Goal: Information Seeking & Learning: Learn about a topic

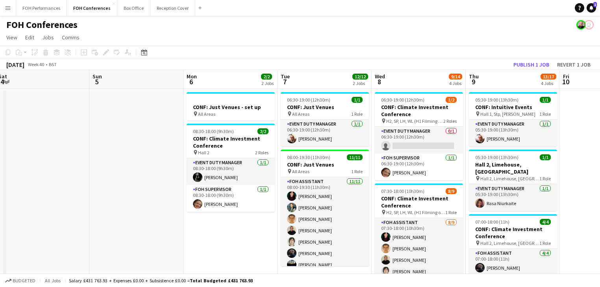
drag, startPoint x: 295, startPoint y: 190, endPoint x: 148, endPoint y: 163, distance: 149.4
click at [72, 156] on app-calendar-viewport "Wed 1 12/14 2 Jobs Thu 2 12/12 2 Jobs Fri 3 9/12 2 Jobs Sat 4 Sun 5 Mon 6 2/2 2…" at bounding box center [300, 264] width 600 height 388
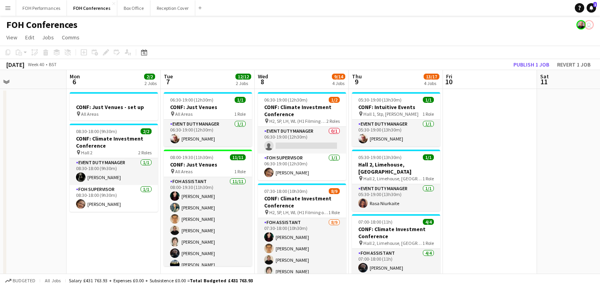
drag, startPoint x: 172, startPoint y: 168, endPoint x: 57, endPoint y: 154, distance: 116.6
click at [55, 155] on app-calendar-viewport "Fri 3 9/12 2 Jobs Sat 4 Sun 5 Mon 6 2/2 2 Jobs Tue 7 12/12 2 Jobs Wed 8 9/14 4 …" at bounding box center [300, 264] width 600 height 388
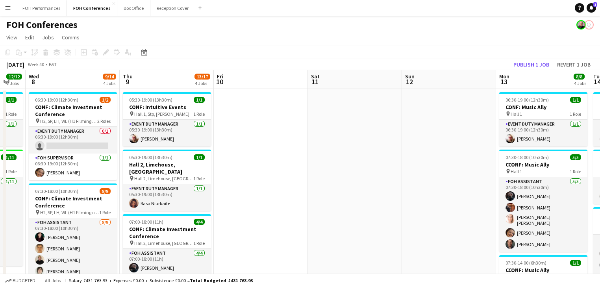
drag, startPoint x: 468, startPoint y: 190, endPoint x: 50, endPoint y: 158, distance: 418.8
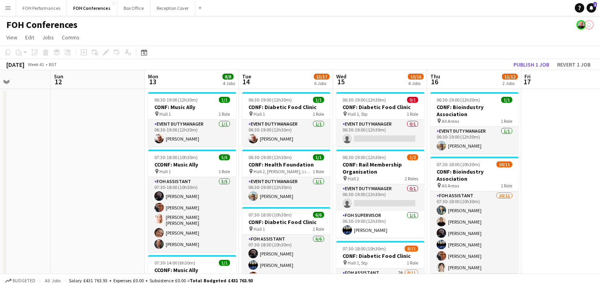
scroll to position [0, 263]
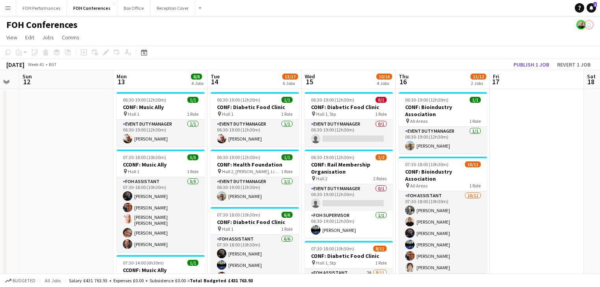
drag, startPoint x: 181, startPoint y: 156, endPoint x: 0, endPoint y: 138, distance: 182.0
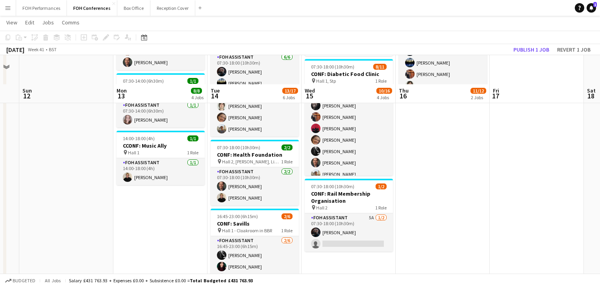
scroll to position [168, 0]
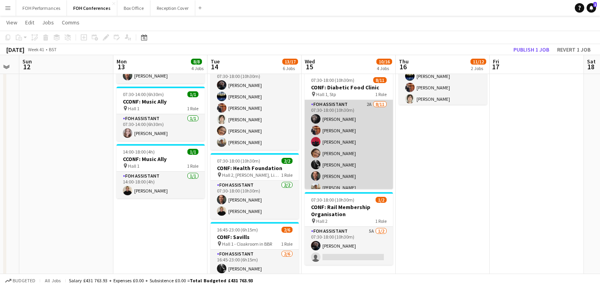
click at [349, 152] on app-card-role "FOH Assistant 2A [DATE] 07:30-18:00 (10h30m) [PERSON_NAME] [PERSON_NAME] [PERSO…" at bounding box center [349, 170] width 88 height 141
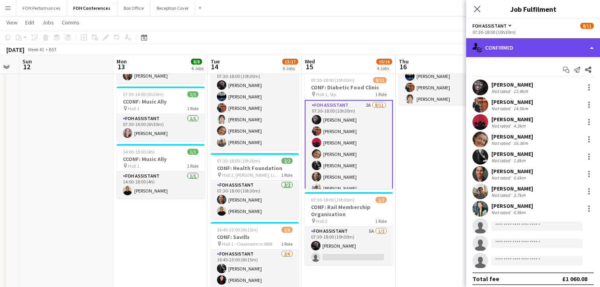
click at [534, 43] on div "single-neutral-actions-check-2 Confirmed" at bounding box center [533, 47] width 134 height 19
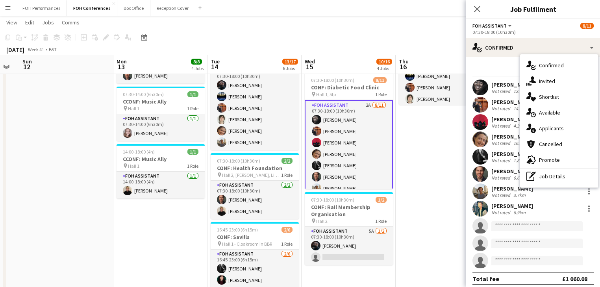
click at [564, 126] on div "single-neutral-actions-information Applicants" at bounding box center [559, 128] width 78 height 16
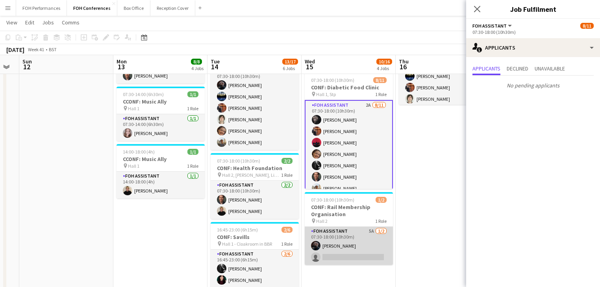
click at [348, 241] on app-card-role "FOH Assistant 5A [DATE] 07:30-18:00 (10h30m) [PERSON_NAME] single-neutral-actio…" at bounding box center [349, 246] width 88 height 38
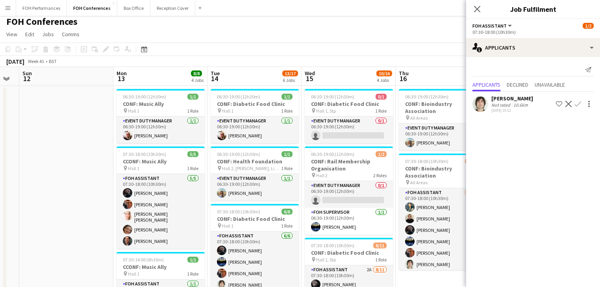
scroll to position [0, 0]
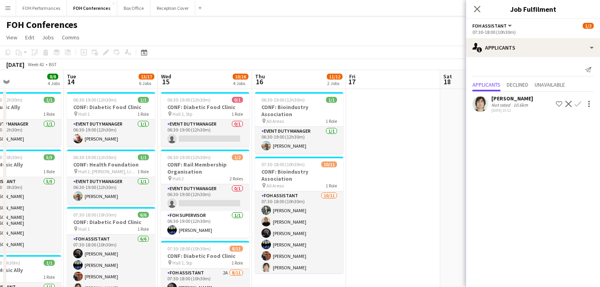
drag, startPoint x: 399, startPoint y: 213, endPoint x: 82, endPoint y: 186, distance: 318.3
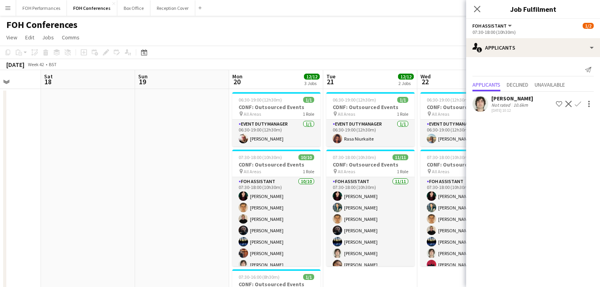
drag, startPoint x: 261, startPoint y: 197, endPoint x: 50, endPoint y: 176, distance: 211.9
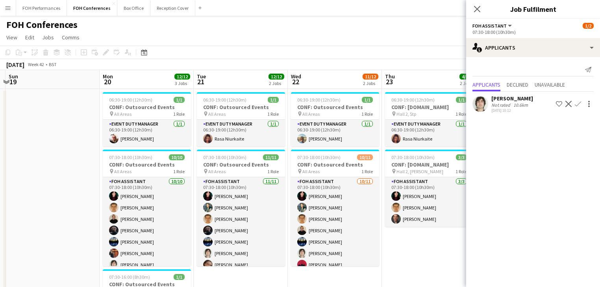
drag, startPoint x: 156, startPoint y: 190, endPoint x: 13, endPoint y: 175, distance: 144.1
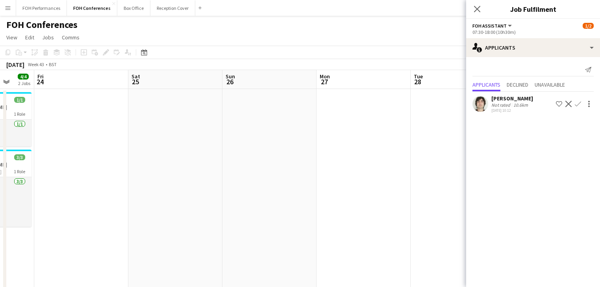
drag, startPoint x: 406, startPoint y: 183, endPoint x: 0, endPoint y: 171, distance: 406.0
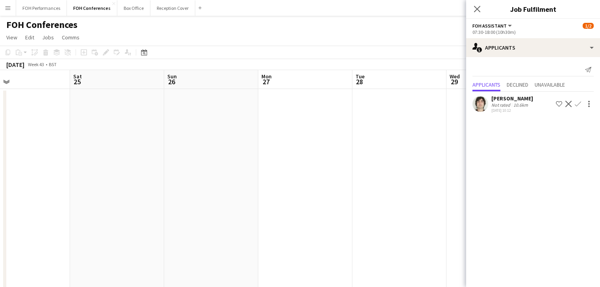
drag, startPoint x: 240, startPoint y: 189, endPoint x: 59, endPoint y: 87, distance: 207.9
click at [480, 9] on icon "Close pop-in" at bounding box center [477, 9] width 6 height 6
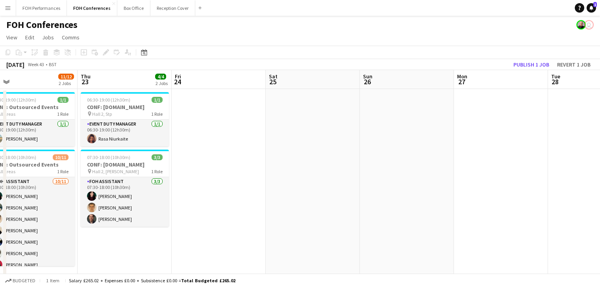
drag, startPoint x: 191, startPoint y: 167, endPoint x: 502, endPoint y: 148, distance: 311.9
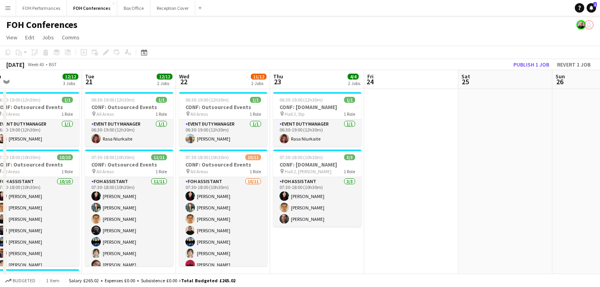
drag, startPoint x: 305, startPoint y: 143, endPoint x: 335, endPoint y: 155, distance: 31.3
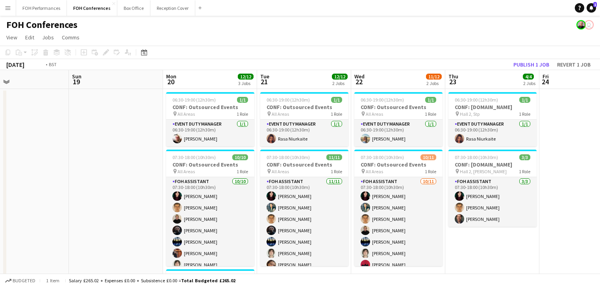
scroll to position [0, 232]
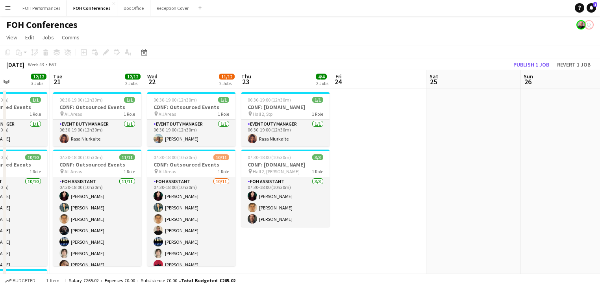
drag, startPoint x: 432, startPoint y: 190, endPoint x: 179, endPoint y: 181, distance: 252.8
